Goal: Find specific page/section: Find specific page/section

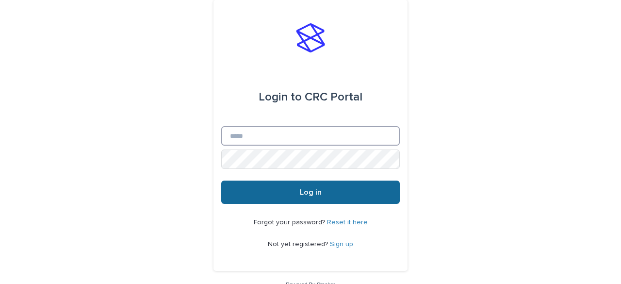
type input "**********"
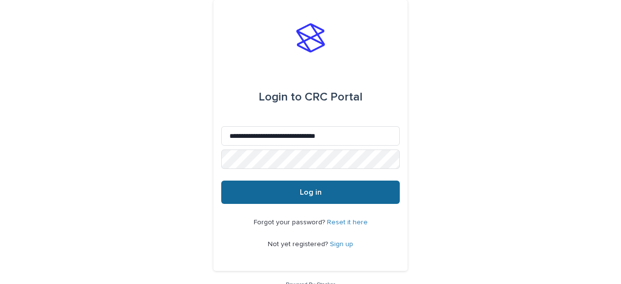
click at [323, 193] on button "Log in" at bounding box center [310, 192] width 179 height 23
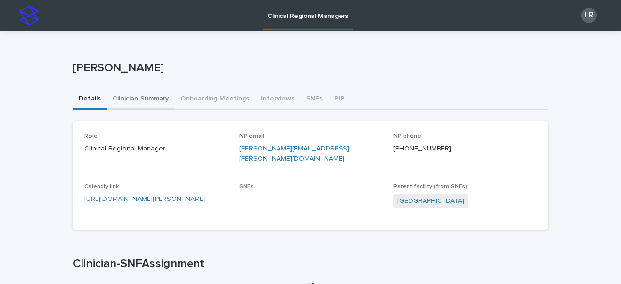
click at [144, 102] on button "Clinician Summary" at bounding box center [141, 99] width 68 height 20
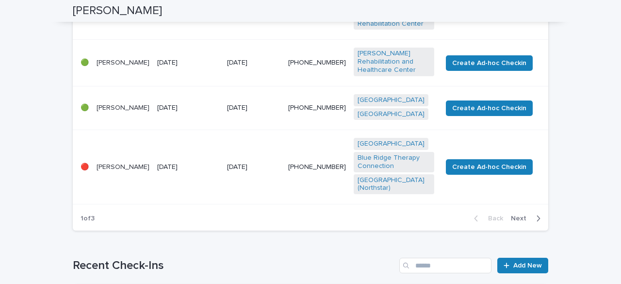
scroll to position [575, 0]
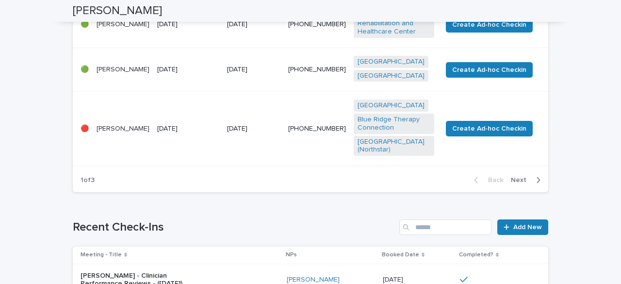
click at [516, 177] on span "Next" at bounding box center [521, 180] width 21 height 7
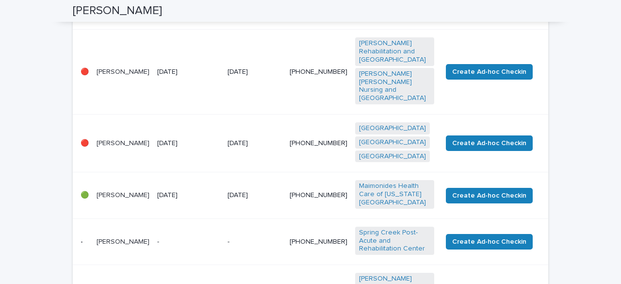
scroll to position [0, 0]
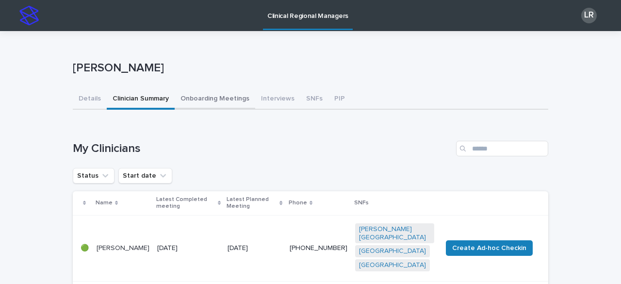
click at [202, 101] on button "Onboarding Meetings" at bounding box center [215, 99] width 81 height 20
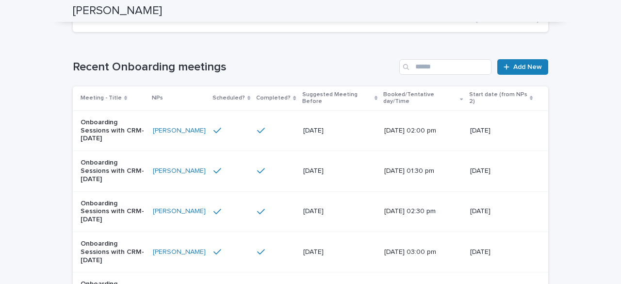
scroll to position [374, 0]
click at [272, 207] on div at bounding box center [274, 211] width 34 height 9
